Goal: Information Seeking & Learning: Learn about a topic

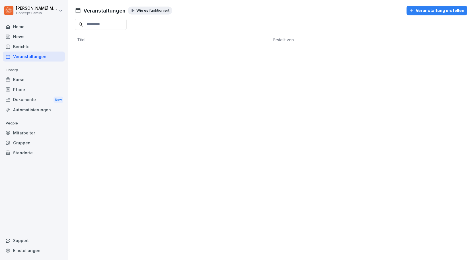
click at [19, 47] on div "Berichte" at bounding box center [34, 47] width 62 height 10
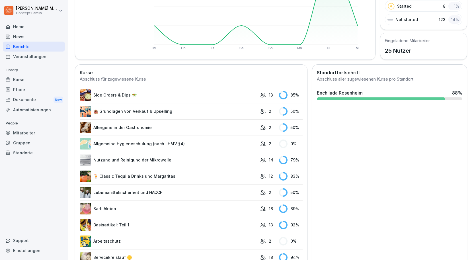
scroll to position [101, 0]
click at [269, 111] on p "2" at bounding box center [270, 111] width 3 height 6
click at [153, 110] on link "🏨 Grundlagen von Verkauf & Upselling" at bounding box center [169, 110] width 178 height 11
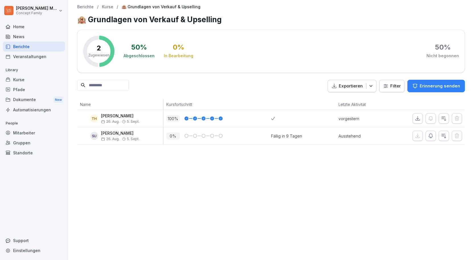
click at [14, 28] on div "Home" at bounding box center [34, 27] width 62 height 10
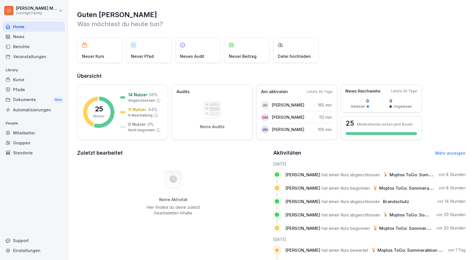
click at [19, 43] on div "Home News Berichte Veranstaltungen" at bounding box center [34, 42] width 62 height 40
click at [21, 45] on div "Berichte" at bounding box center [34, 47] width 62 height 10
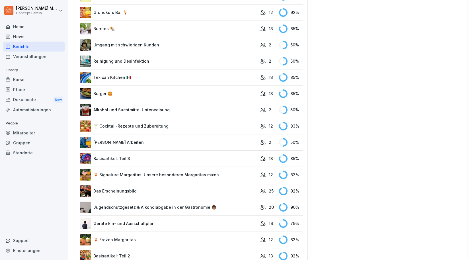
scroll to position [410, 0]
click at [240, 160] on link "Basisartikel: Teil 3" at bounding box center [169, 158] width 178 height 11
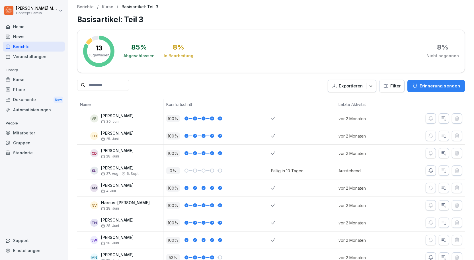
click at [30, 47] on div "Berichte" at bounding box center [34, 47] width 62 height 10
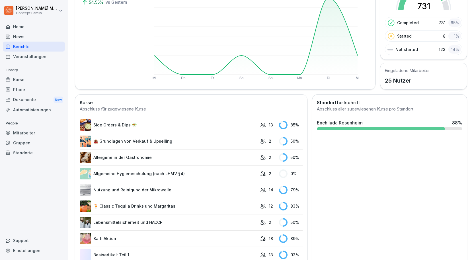
scroll to position [74, 0]
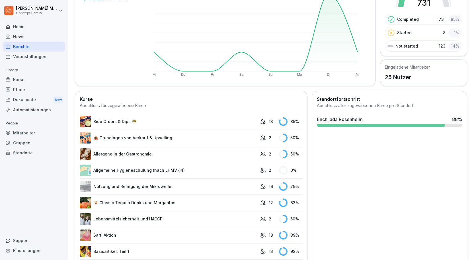
click at [122, 118] on link "Side Orders & Dips 🥗" at bounding box center [169, 121] width 178 height 11
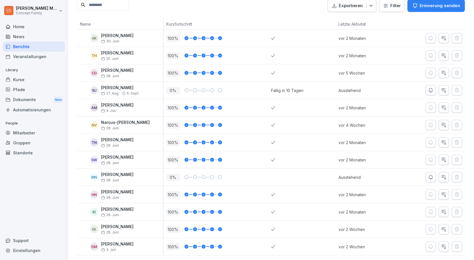
scroll to position [80, 0]
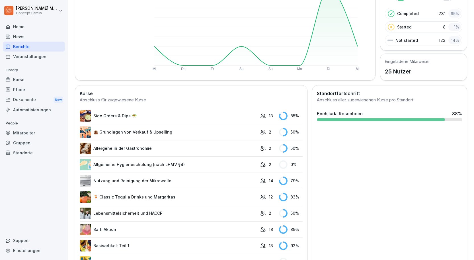
click at [133, 133] on link "🏨 Grundlagen von Verkauf & Upselling" at bounding box center [169, 131] width 178 height 11
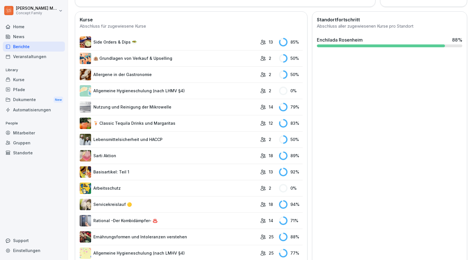
scroll to position [155, 0]
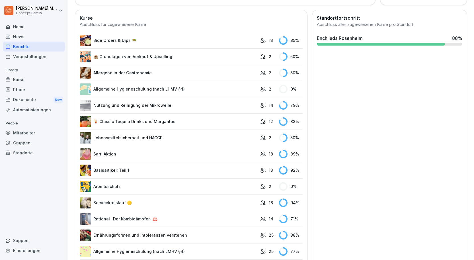
click at [133, 105] on link "Nutzung und Reinigung der Mikrowelle" at bounding box center [169, 105] width 178 height 11
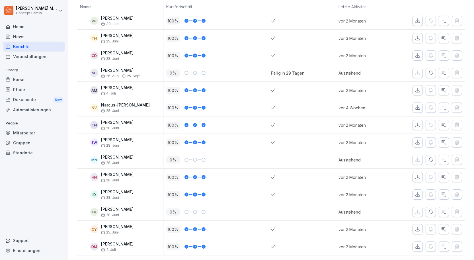
scroll to position [97, 0]
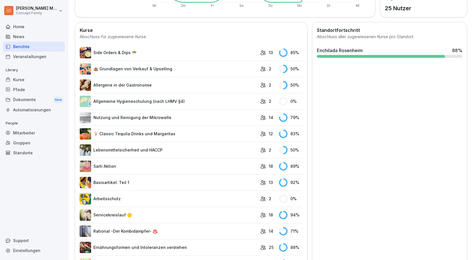
scroll to position [143, 0]
click at [132, 133] on link "🍹 Classic Tequila Drinks und Margaritas" at bounding box center [169, 133] width 178 height 11
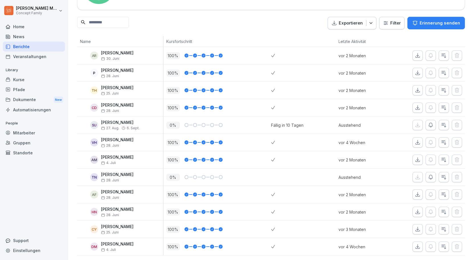
scroll to position [63, 0]
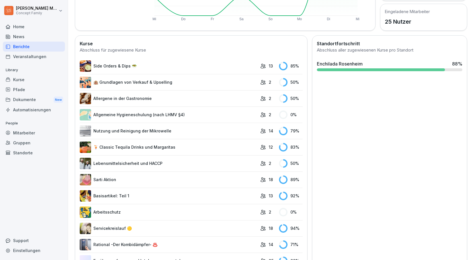
scroll to position [134, 0]
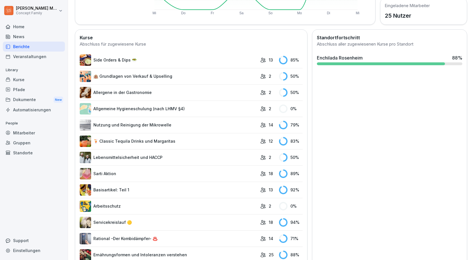
click at [143, 159] on link "Lebensmittelsicherheit und HACCP" at bounding box center [169, 157] width 178 height 11
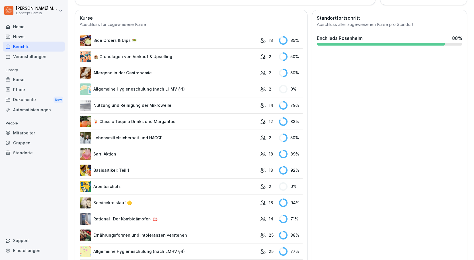
scroll to position [160, 0]
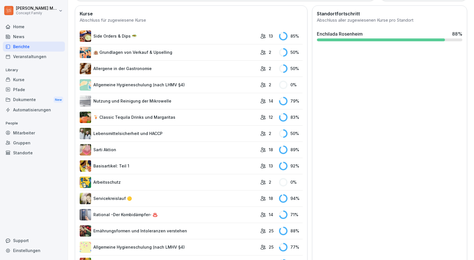
click at [128, 151] on link "Sarti Aktion" at bounding box center [169, 149] width 178 height 11
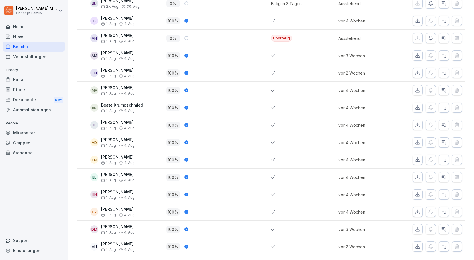
scroll to position [167, 0]
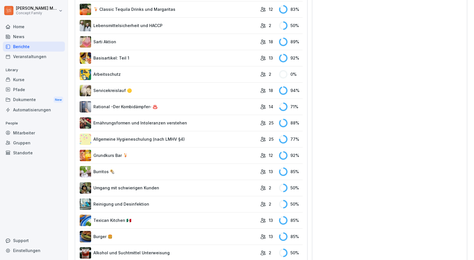
scroll to position [269, 0]
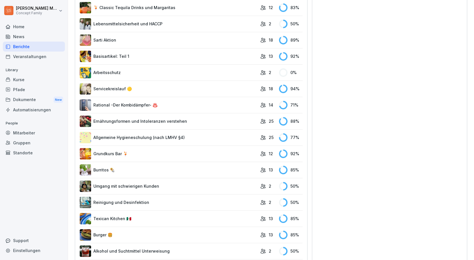
click at [130, 119] on link "Ernährungsformen und Intoleranzen verstehen" at bounding box center [169, 121] width 178 height 11
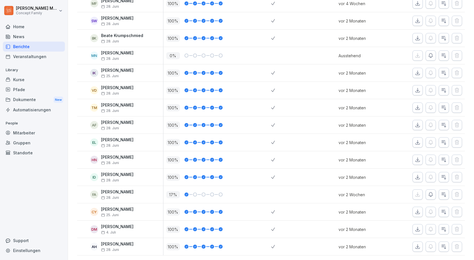
scroll to position [288, 0]
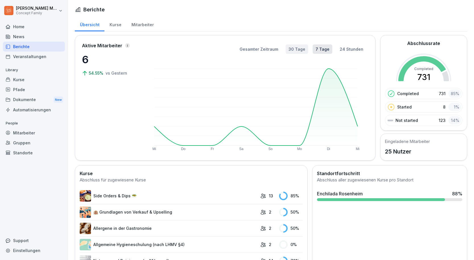
click at [307, 51] on button "30 Tage" at bounding box center [297, 48] width 22 height 9
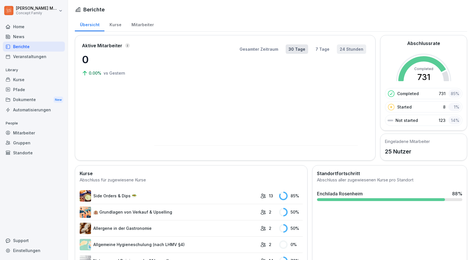
click at [363, 51] on button "24 Stunden" at bounding box center [351, 48] width 29 height 9
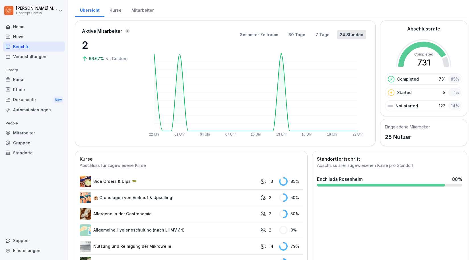
scroll to position [16, 0]
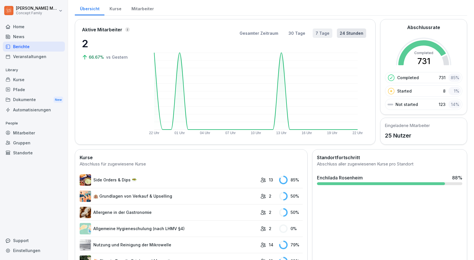
click at [325, 33] on button "7 Tage" at bounding box center [323, 32] width 20 height 9
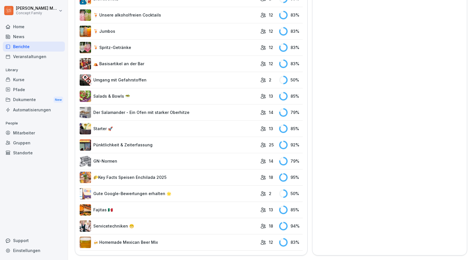
scroll to position [1024, 0]
click at [147, 242] on link "🍻 Homemade Mexican Beer Mix" at bounding box center [169, 242] width 178 height 11
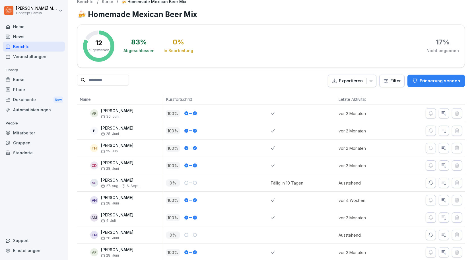
scroll to position [63, 0]
